Goal: Navigation & Orientation: Find specific page/section

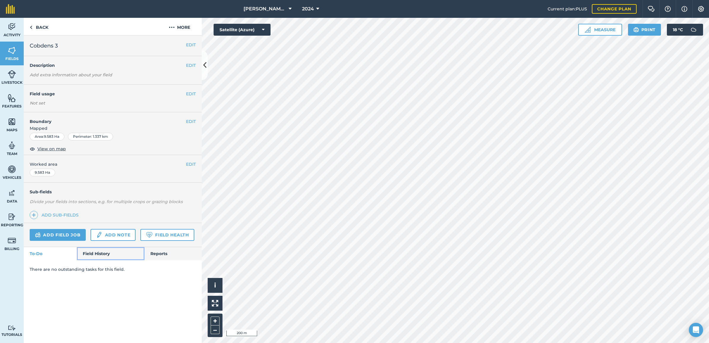
click at [88, 254] on link "Field History" at bounding box center [110, 253] width 67 height 13
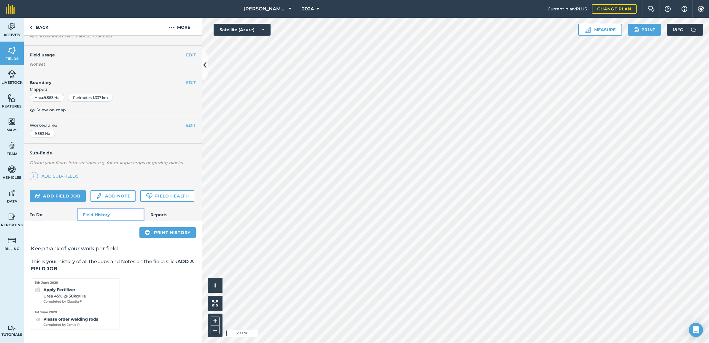
scroll to position [56, 0]
click at [171, 218] on link "Reports" at bounding box center [172, 214] width 57 height 13
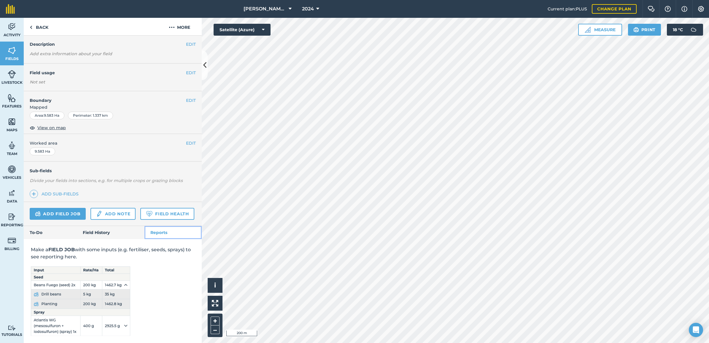
scroll to position [39, 0]
click at [56, 231] on link "To-Do" at bounding box center [50, 232] width 53 height 13
